Goal: Task Accomplishment & Management: Use online tool/utility

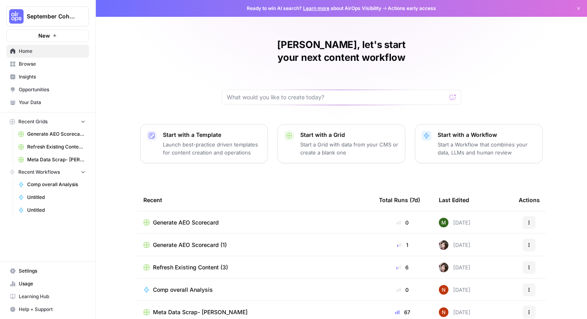
click at [177, 218] on span "Generate AEO Scorecard" at bounding box center [186, 222] width 66 height 8
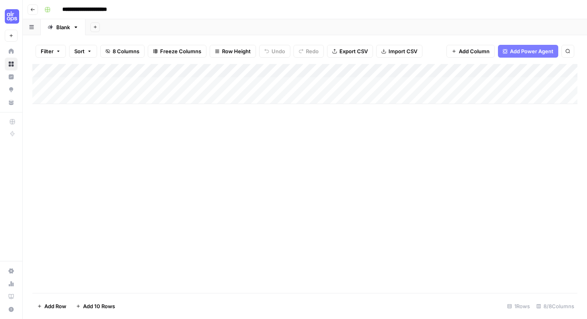
click at [172, 84] on div "Add Column" at bounding box center [305, 84] width 546 height 40
click at [331, 82] on div "Add Column" at bounding box center [305, 84] width 546 height 40
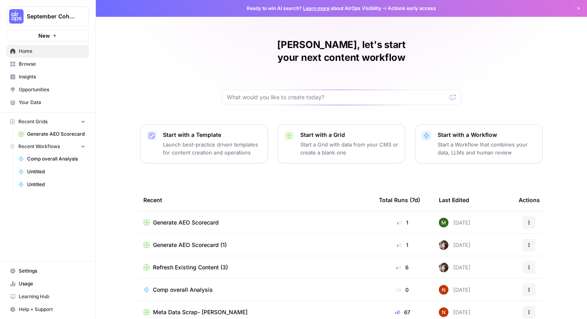
click at [202, 241] on span "Generate AEO Scorecard (1)" at bounding box center [190, 245] width 74 height 8
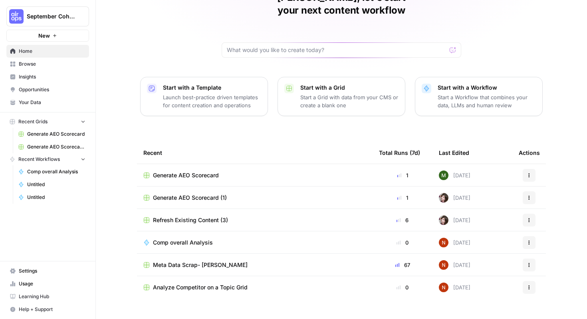
scroll to position [49, 0]
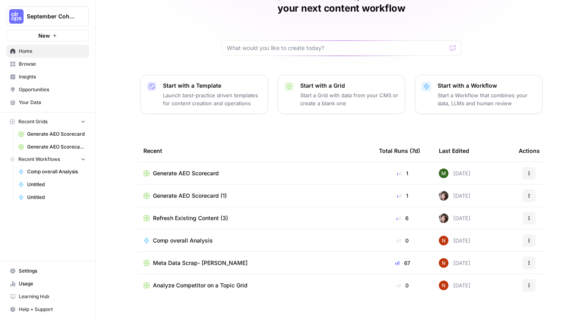
click at [204, 169] on span "Generate AEO Scorecard" at bounding box center [186, 173] width 66 height 8
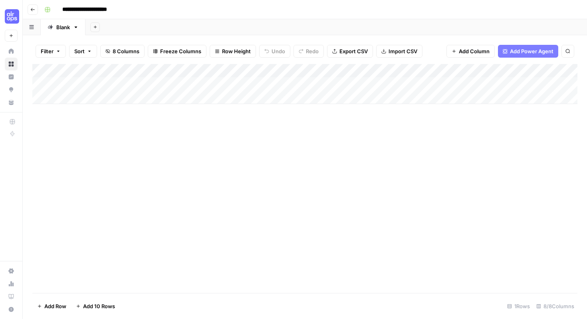
click at [102, 82] on div "Add Column" at bounding box center [305, 84] width 546 height 40
click at [145, 84] on div "Add Column" at bounding box center [305, 84] width 546 height 40
click at [143, 82] on div "Add Column" at bounding box center [305, 84] width 546 height 40
click at [180, 82] on div "Add Column" at bounding box center [305, 84] width 546 height 40
click at [233, 84] on div "Add Column" at bounding box center [305, 84] width 546 height 40
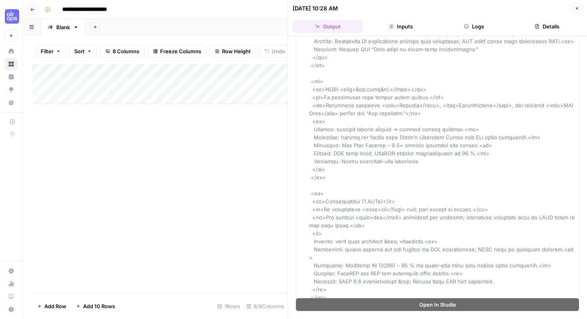
scroll to position [704, 0]
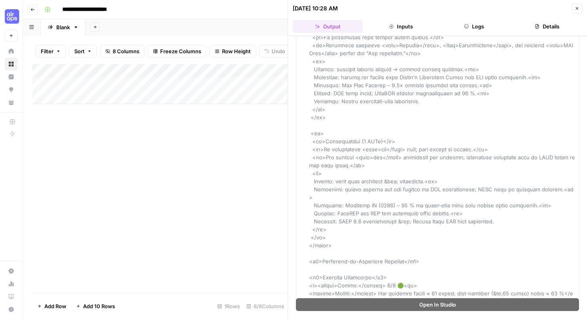
click at [408, 26] on button "Inputs" at bounding box center [401, 26] width 70 height 13
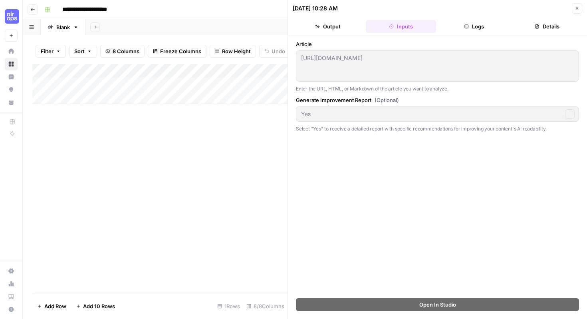
scroll to position [0, 0]
click at [477, 25] on button "Logs" at bounding box center [475, 26] width 70 height 13
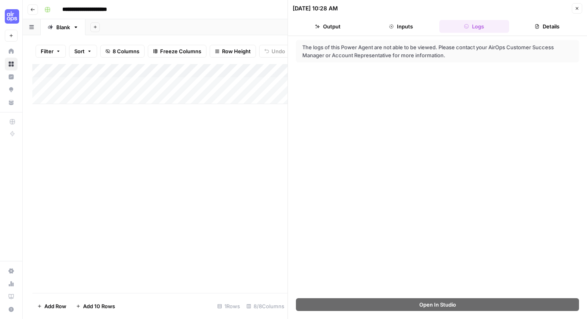
click at [541, 24] on button "Details" at bounding box center [548, 26] width 70 height 13
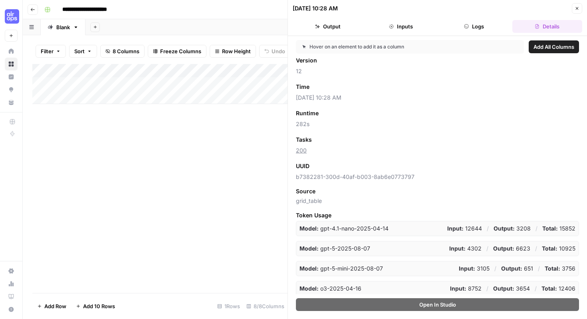
scroll to position [29, 0]
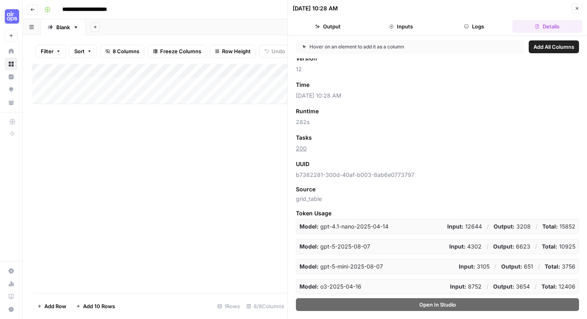
click at [321, 25] on button "Output" at bounding box center [328, 26] width 70 height 13
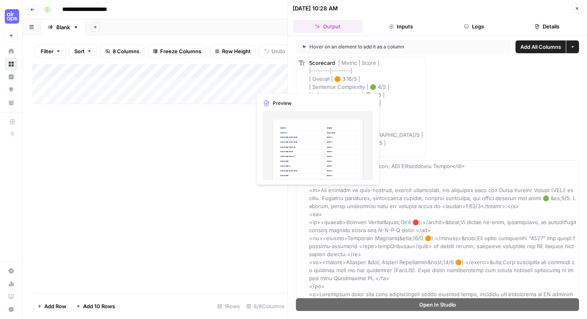
click at [267, 82] on div "Add Column" at bounding box center [159, 84] width 255 height 40
click at [268, 83] on div "Add Column" at bounding box center [159, 84] width 255 height 40
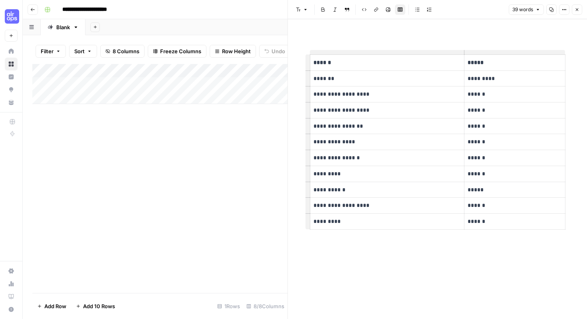
click at [578, 8] on icon "button" at bounding box center [577, 9] width 3 height 3
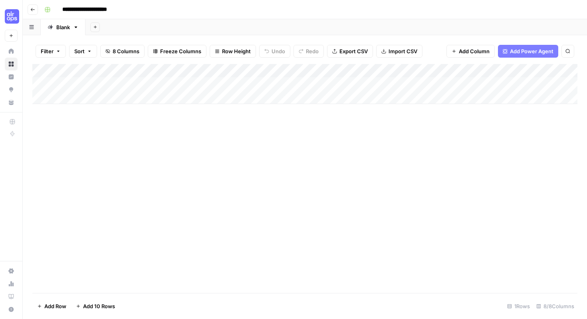
click at [380, 82] on div "Add Column" at bounding box center [305, 84] width 546 height 40
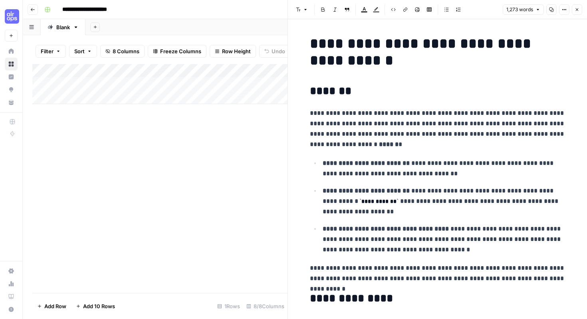
click at [579, 10] on icon "button" at bounding box center [577, 9] width 5 height 5
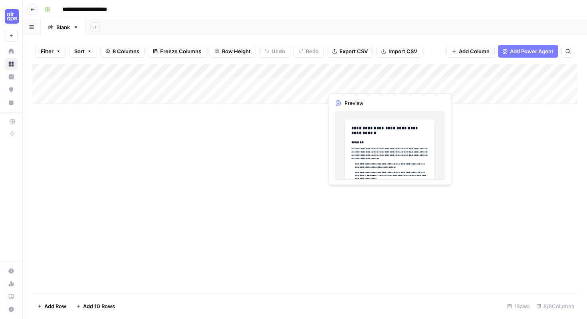
click at [347, 86] on div "Add Column" at bounding box center [305, 84] width 546 height 40
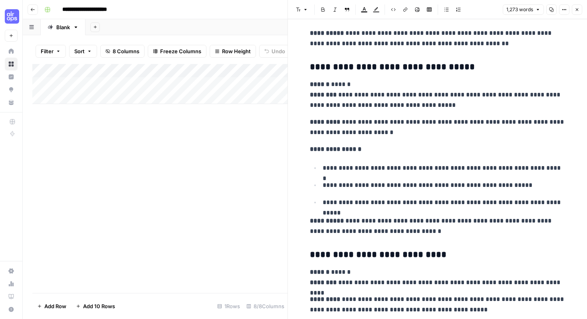
scroll to position [1939, 0]
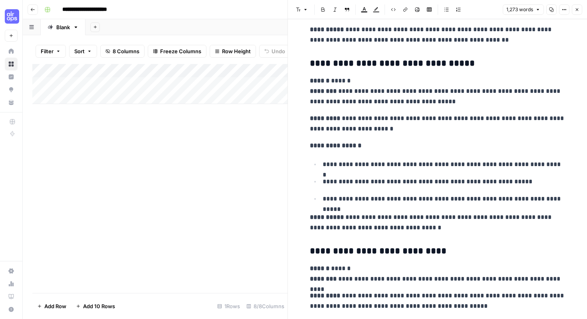
click at [579, 10] on icon "button" at bounding box center [577, 9] width 5 height 5
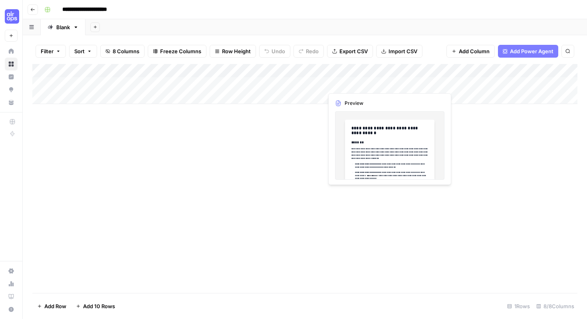
click at [362, 82] on div "Add Column" at bounding box center [305, 84] width 546 height 40
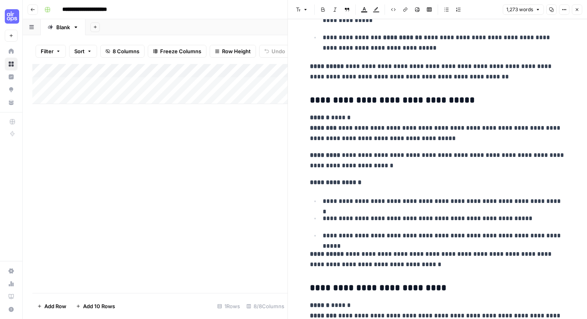
scroll to position [1910, 0]
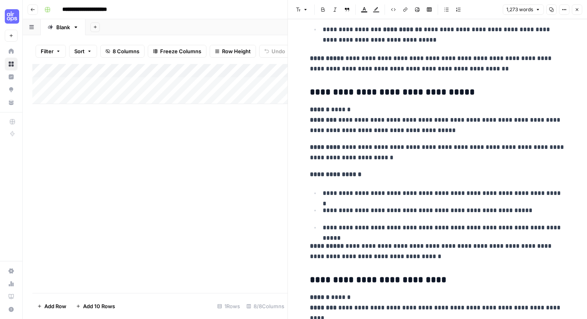
click at [221, 175] on div "Add Column" at bounding box center [159, 178] width 255 height 229
click at [269, 85] on div "Add Column" at bounding box center [159, 84] width 255 height 40
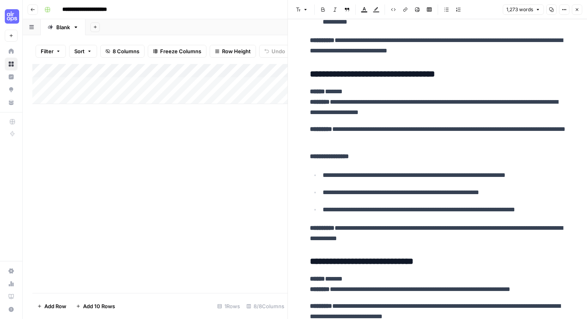
click at [579, 10] on icon "button" at bounding box center [577, 9] width 5 height 5
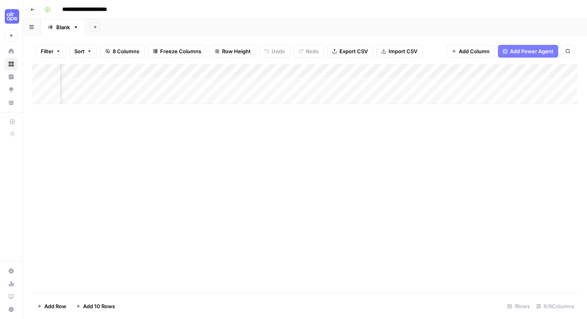
scroll to position [0, 271]
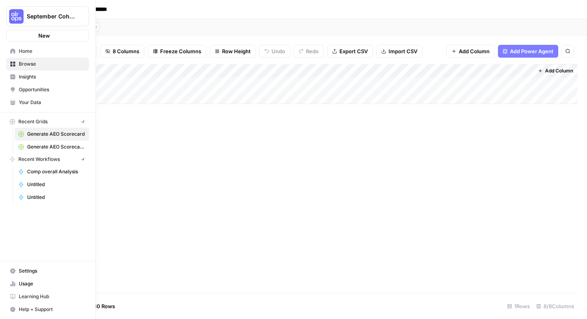
click at [0, 272] on nav "Settings Usage Learning Hub Help + Support" at bounding box center [48, 290] width 96 height 58
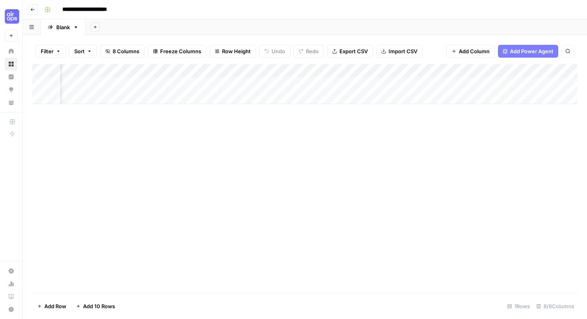
scroll to position [0, 0]
click at [70, 98] on div "Add Column" at bounding box center [305, 84] width 546 height 40
type input "**********"
click at [203, 96] on div "Add Column" at bounding box center [305, 91] width 546 height 54
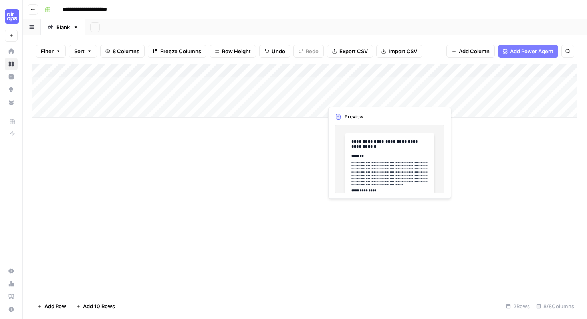
click at [374, 101] on div "Add Column" at bounding box center [305, 91] width 546 height 54
click at [374, 97] on div "Add Column" at bounding box center [305, 91] width 546 height 54
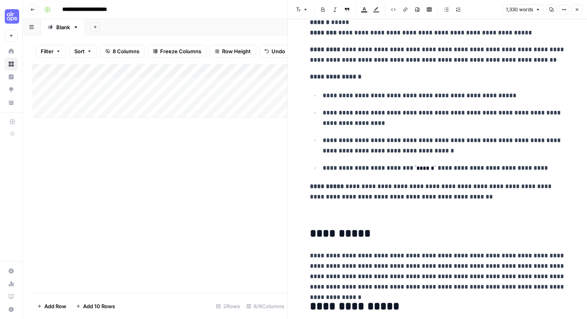
scroll to position [3528, 0]
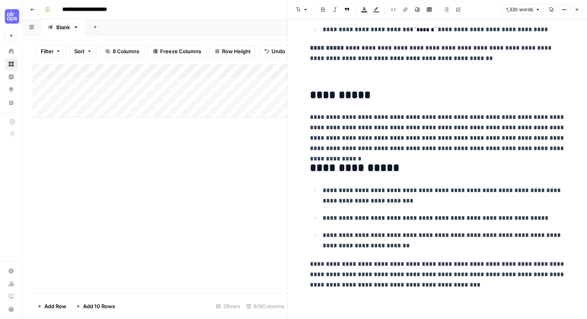
click at [564, 10] on icon "button" at bounding box center [563, 9] width 1 height 1
click at [484, 52] on p "**********" at bounding box center [438, 53] width 256 height 21
click at [552, 11] on icon "button" at bounding box center [552, 9] width 5 height 5
